Goal: Connect with others: Connect with others

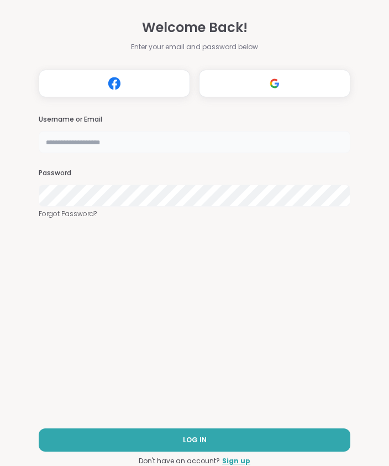
type input "**********"
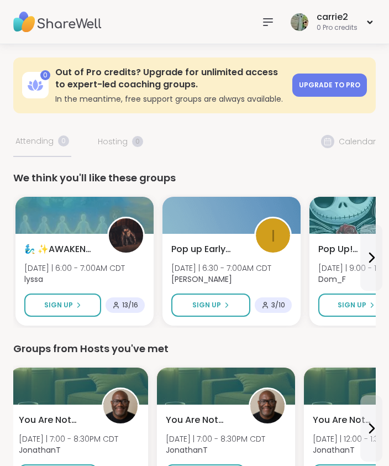
click at [265, 21] on icon at bounding box center [267, 21] width 13 height 13
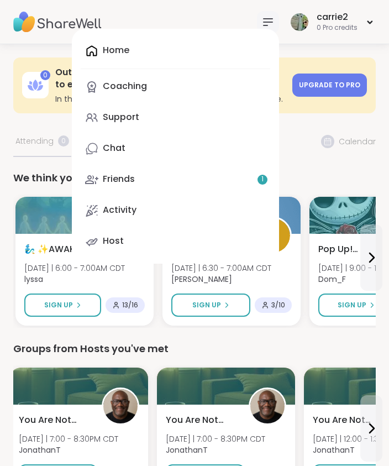
click at [116, 184] on div "Friends 1" at bounding box center [119, 179] width 32 height 12
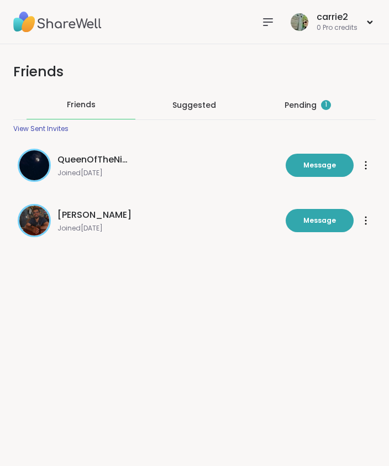
click at [303, 108] on div "Pending 1" at bounding box center [307, 104] width 46 height 11
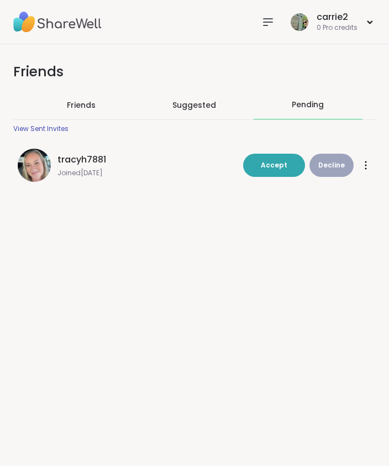
click at [277, 165] on span "Accept" at bounding box center [274, 164] width 27 height 9
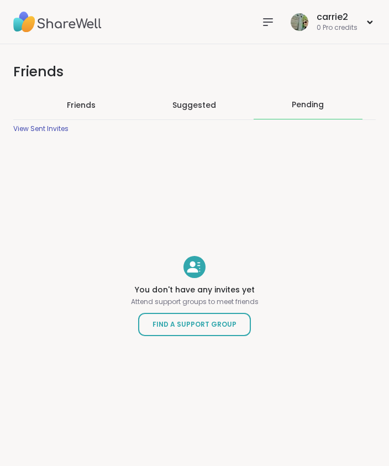
click at [71, 27] on img at bounding box center [57, 22] width 88 height 39
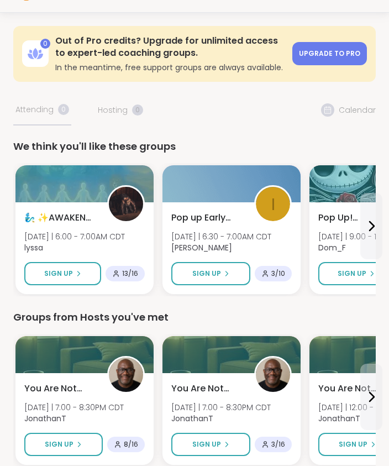
scroll to position [32, 0]
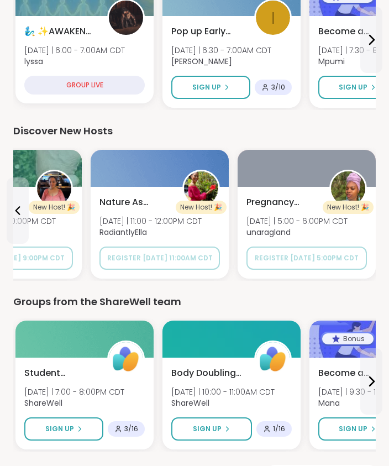
scroll to position [900, 0]
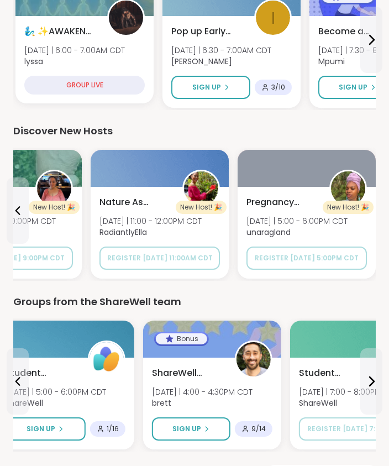
click at [27, 386] on button at bounding box center [18, 381] width 22 height 66
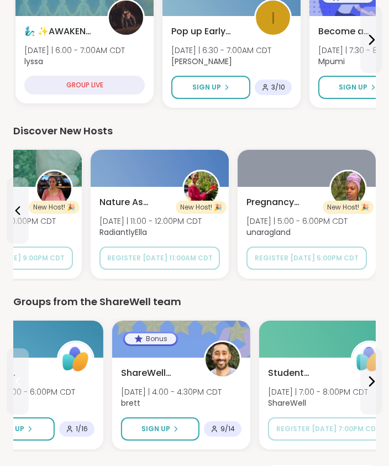
click at [223, 430] on span "9 / 14" at bounding box center [227, 428] width 14 height 9
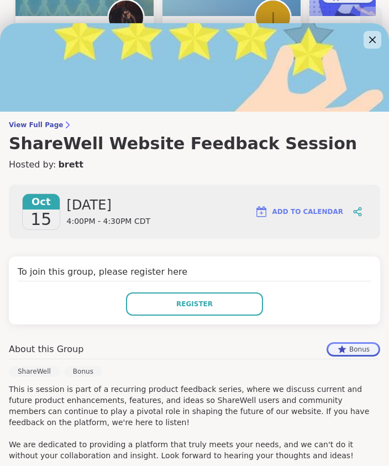
scroll to position [0, 0]
click at [361, 22] on button at bounding box center [371, 40] width 22 height 66
